Goal: Navigation & Orientation: Find specific page/section

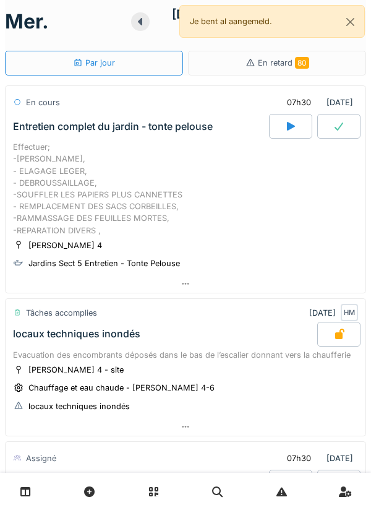
scroll to position [2, 0]
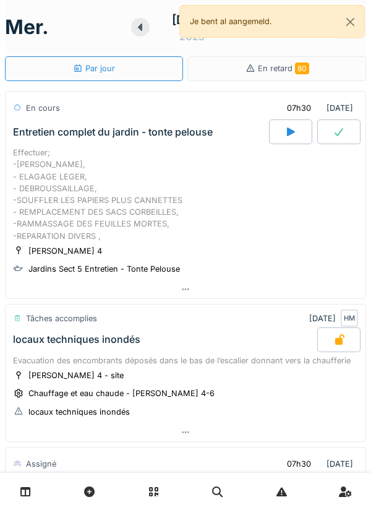
click at [348, 126] on div at bounding box center [339, 131] width 43 height 25
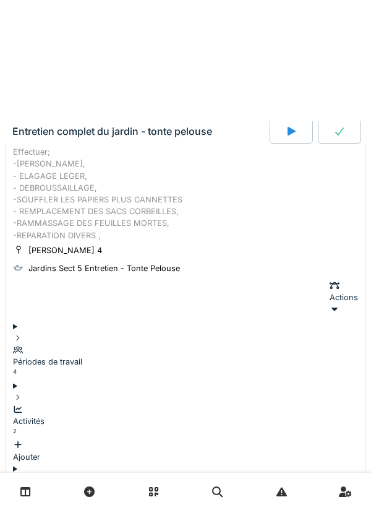
scroll to position [43, 0]
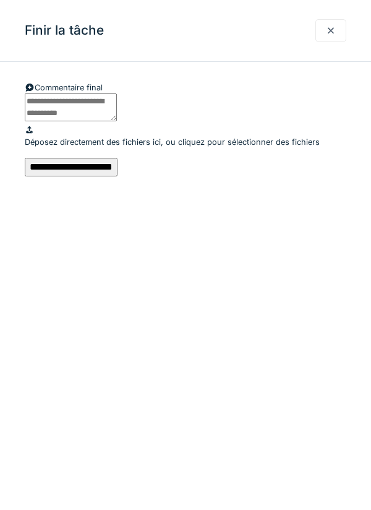
click at [118, 176] on input "**********" at bounding box center [71, 167] width 93 height 19
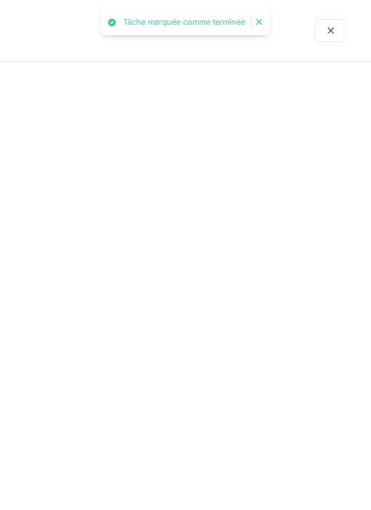
click at [223, 395] on div at bounding box center [185, 255] width 371 height 510
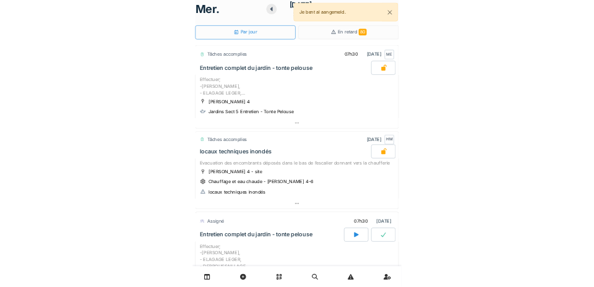
scroll to position [0, 0]
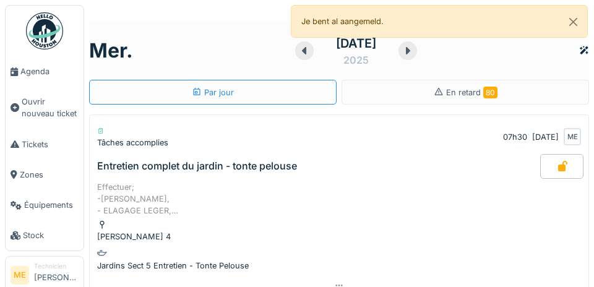
click at [35, 71] on span "Agenda" at bounding box center [49, 72] width 58 height 12
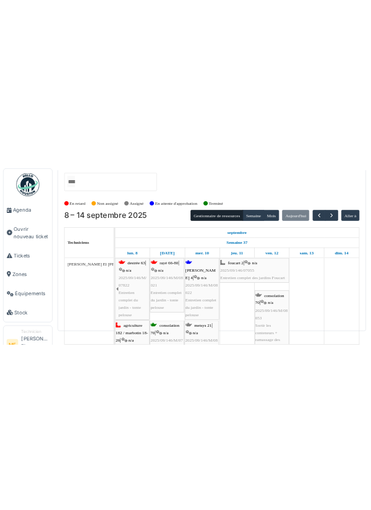
scroll to position [65, 0]
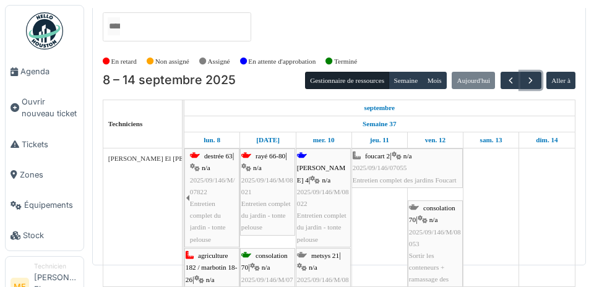
click at [528, 72] on button "button" at bounding box center [531, 81] width 20 height 18
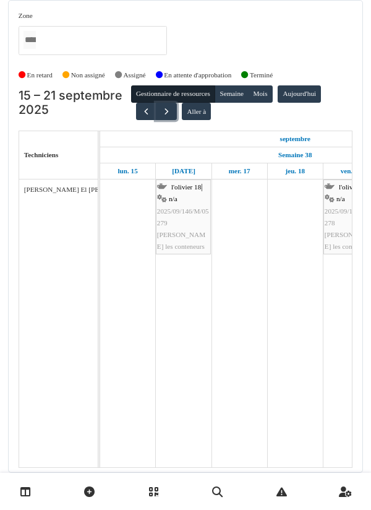
scroll to position [40, 0]
